Goal: Information Seeking & Learning: Learn about a topic

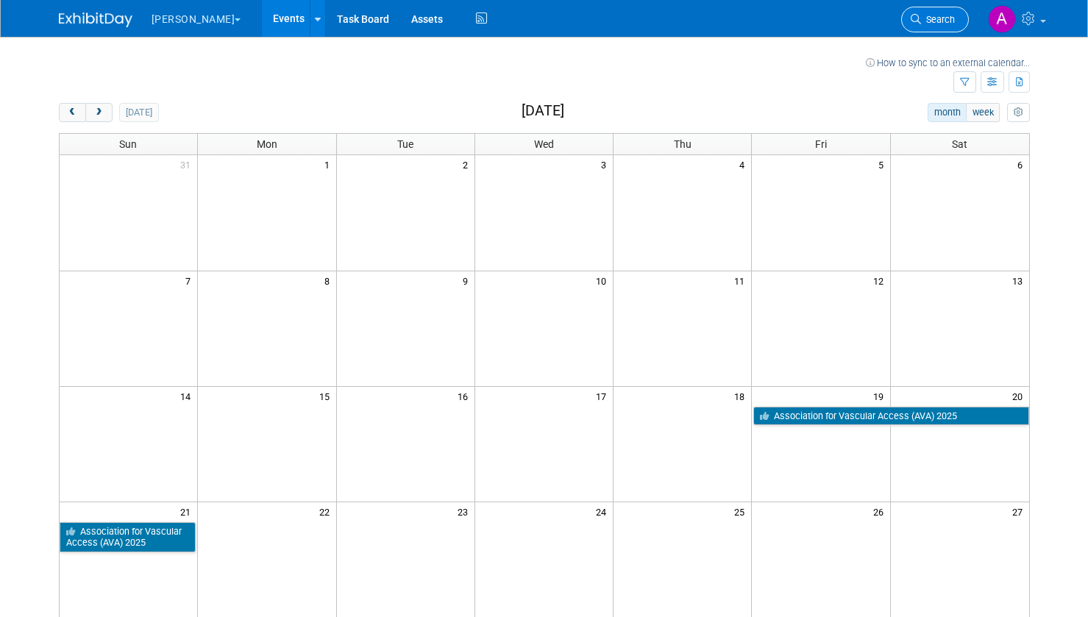
click at [933, 20] on span "Search" at bounding box center [938, 19] width 34 height 11
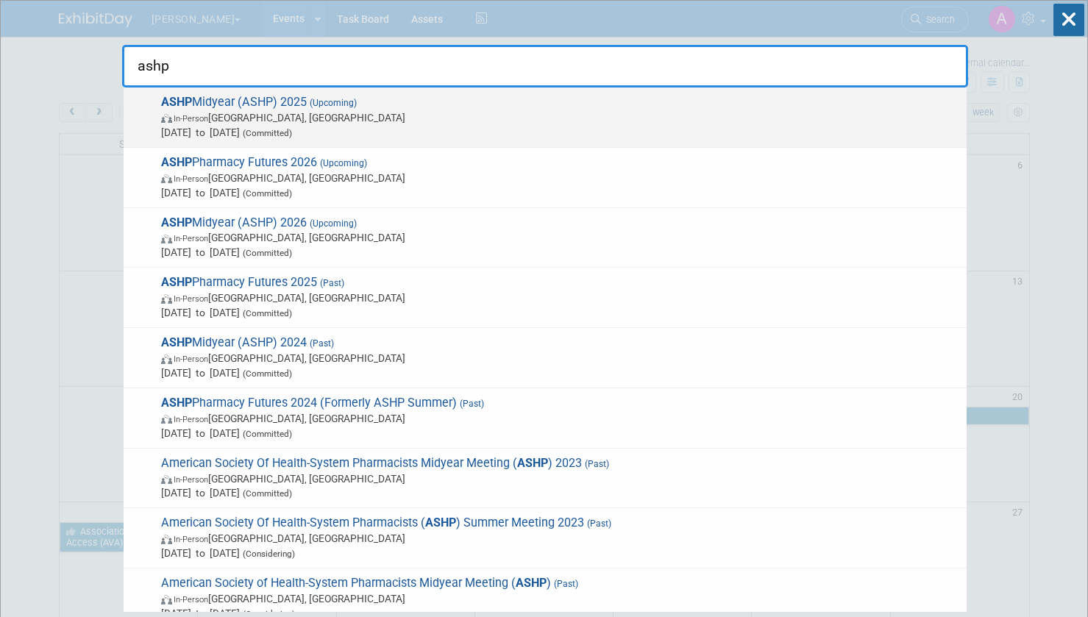
type input "ashp"
click at [479, 124] on span "In-Person [GEOGRAPHIC_DATA], [GEOGRAPHIC_DATA]" at bounding box center [560, 117] width 798 height 15
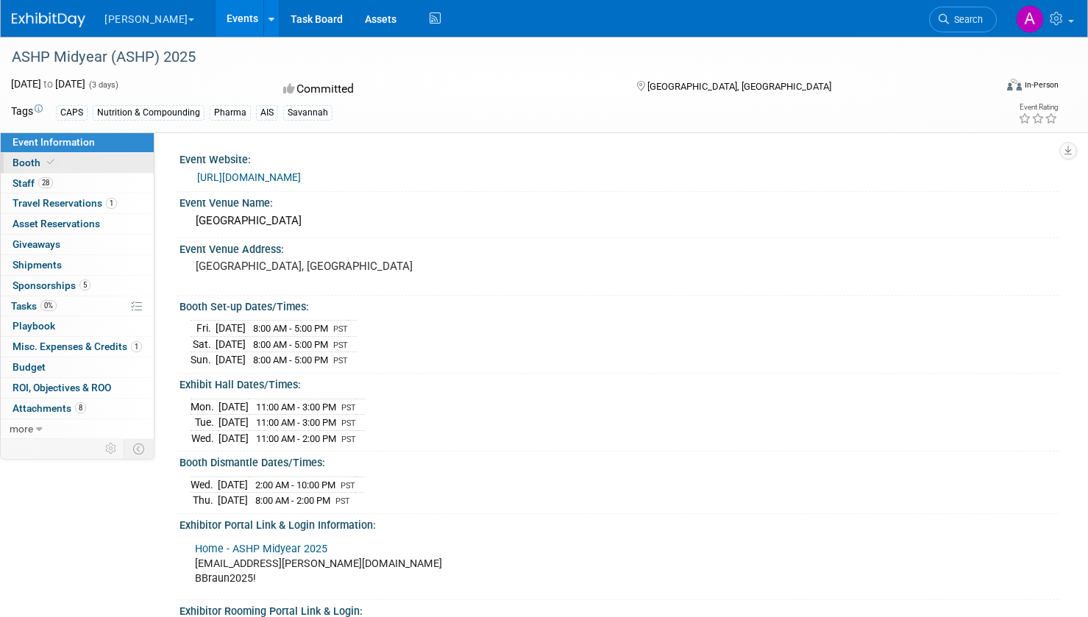
click at [96, 164] on link "Booth" at bounding box center [77, 163] width 153 height 20
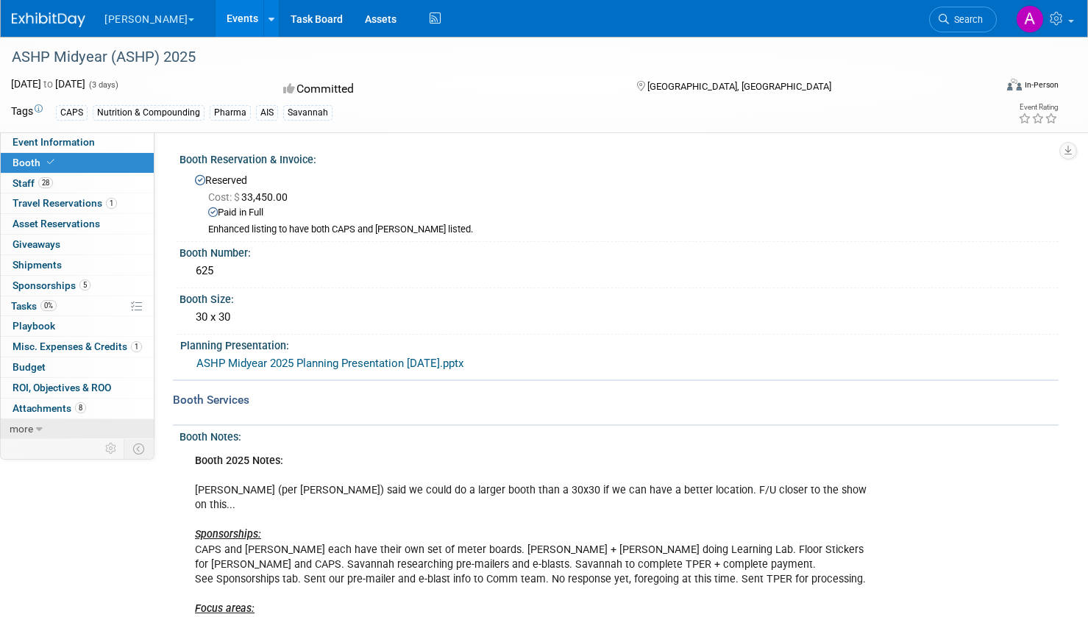
click at [32, 428] on span "more" at bounding box center [22, 429] width 24 height 12
click at [63, 366] on link "Budget" at bounding box center [77, 367] width 153 height 20
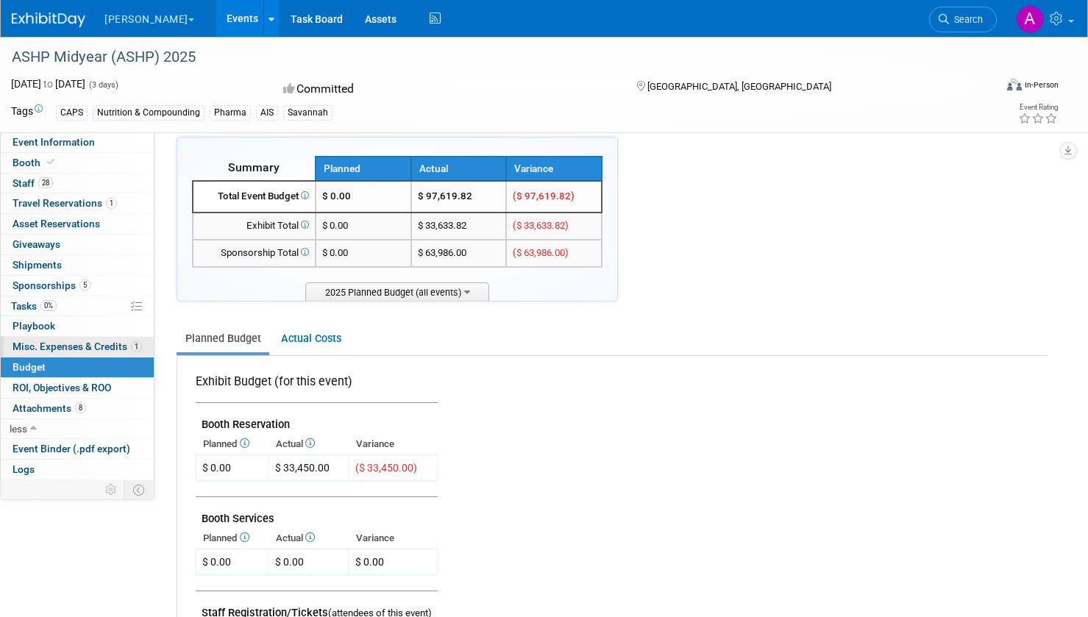
scroll to position [27, 0]
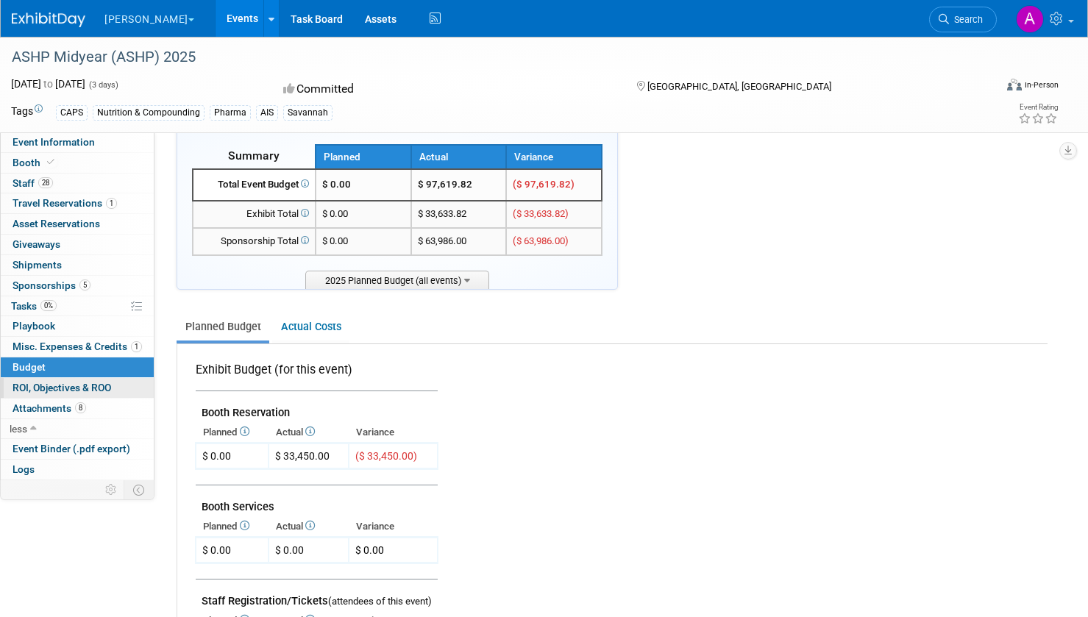
click at [83, 389] on span "ROI, Objectives & ROO 0" at bounding box center [62, 388] width 99 height 12
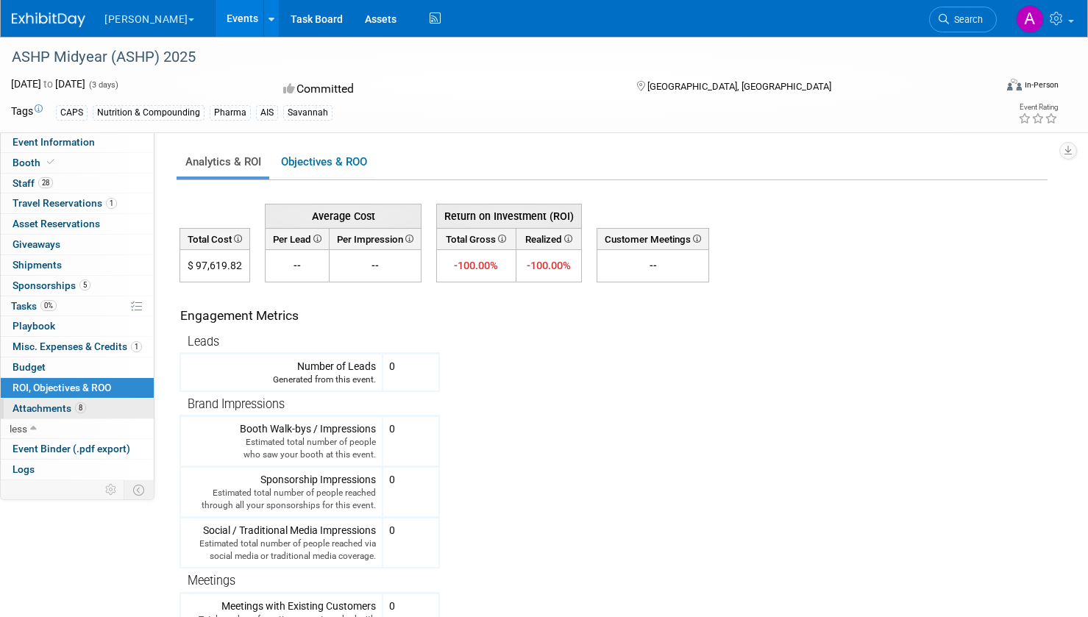
click at [57, 408] on span "Attachments 8" at bounding box center [50, 408] width 74 height 12
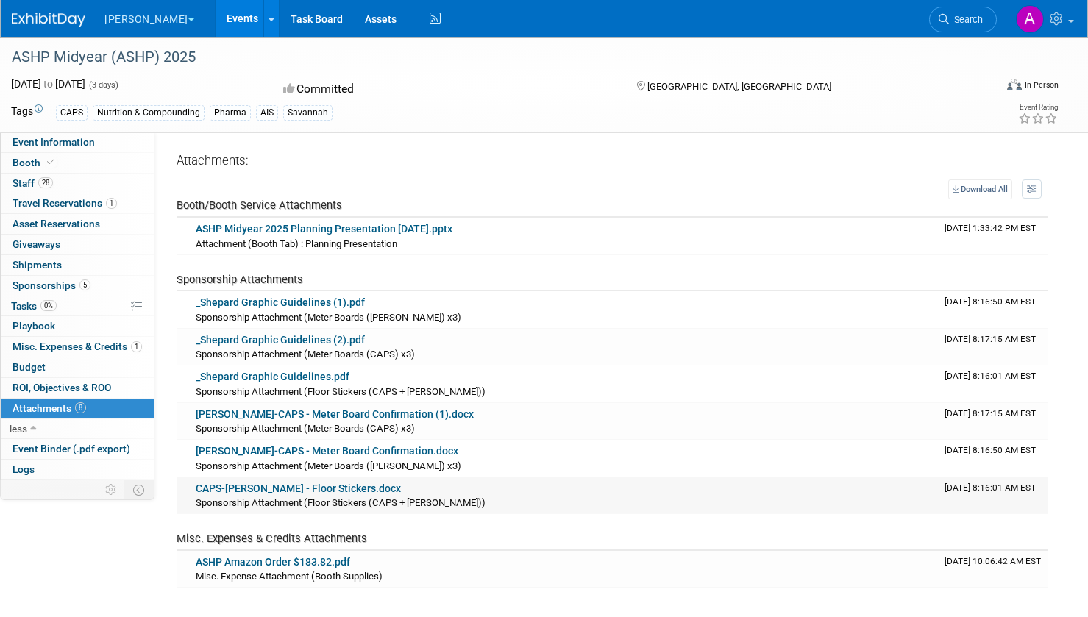
click at [317, 487] on link "CAPS-B.Braun - Floor Stickers.docx" at bounding box center [298, 489] width 205 height 12
